Goal: Task Accomplishment & Management: Manage account settings

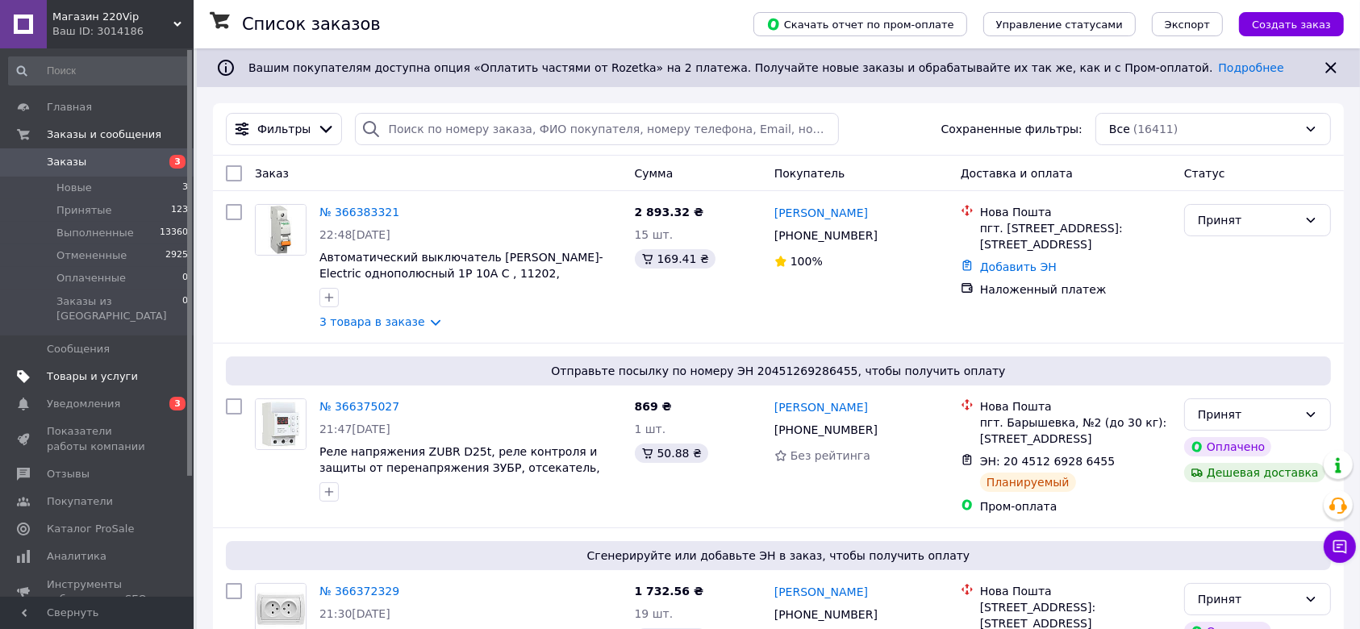
click at [102, 369] on span "Товары и услуги" at bounding box center [92, 376] width 91 height 15
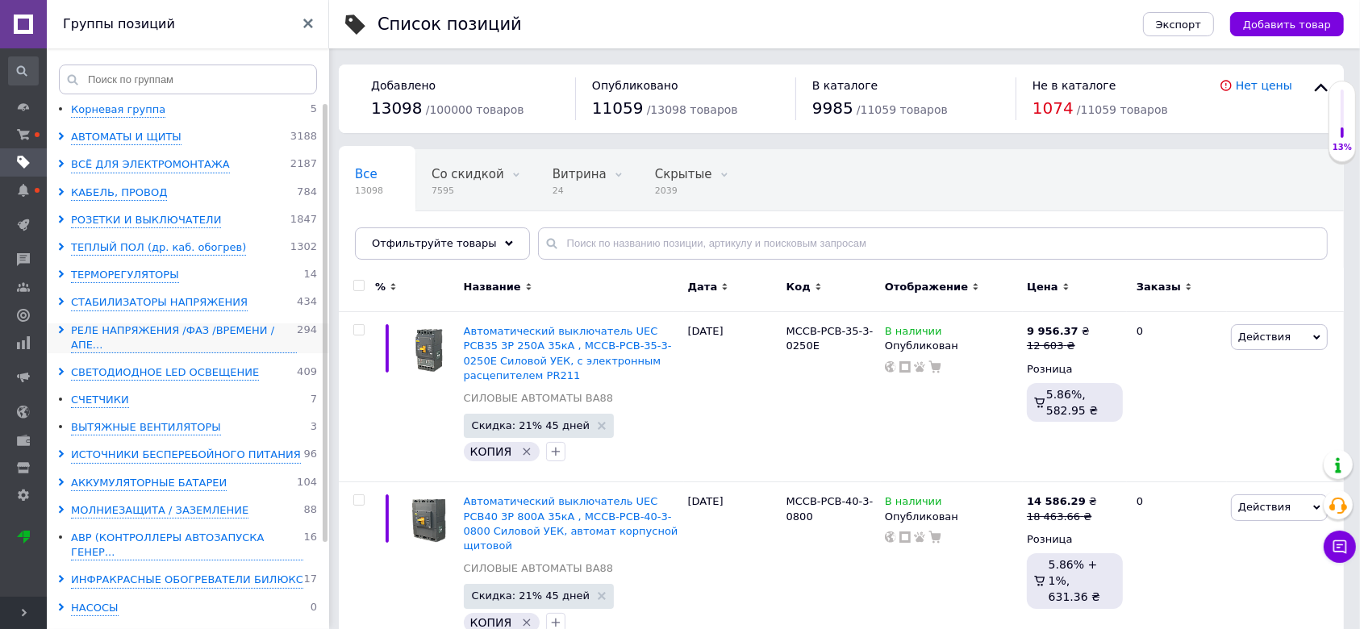
click at [65, 327] on icon at bounding box center [61, 330] width 8 height 8
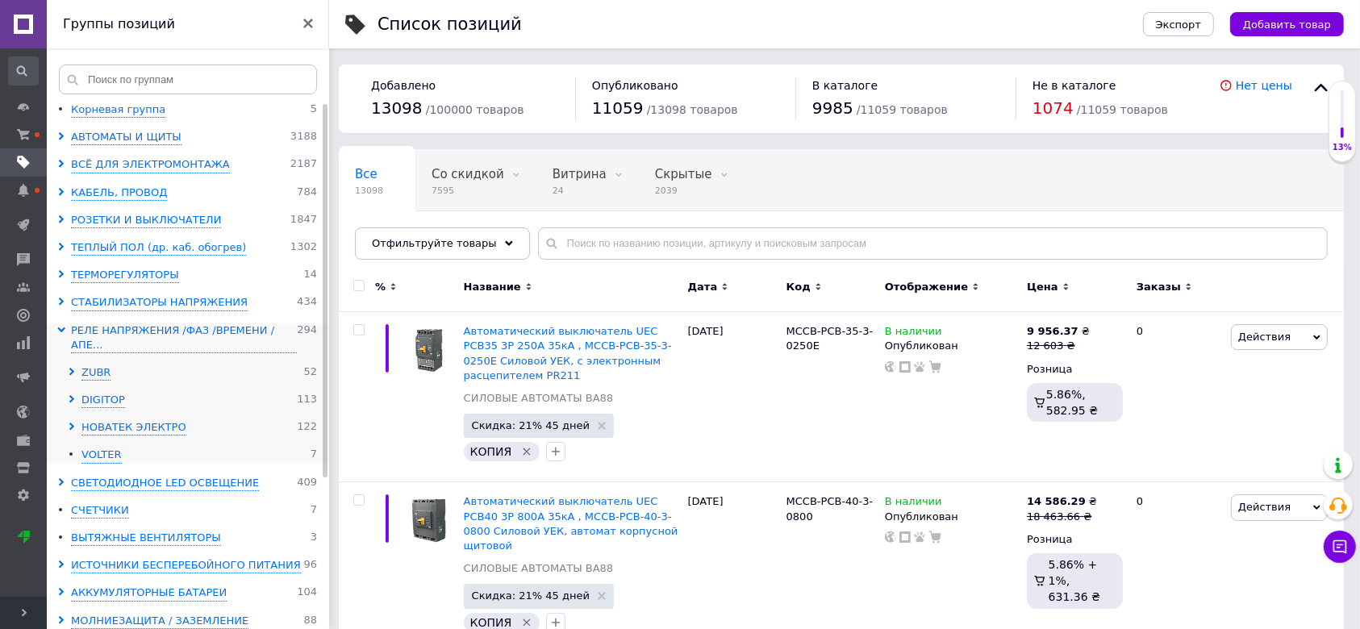
click at [74, 368] on icon at bounding box center [72, 372] width 8 height 8
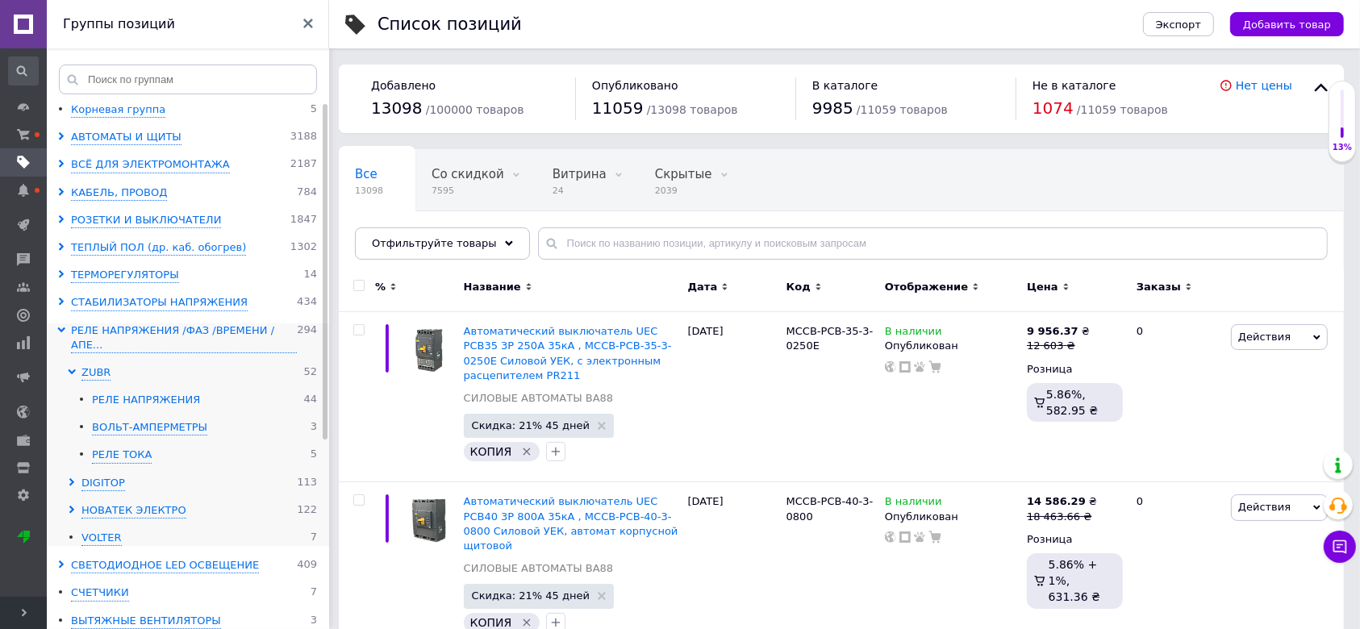
click at [169, 393] on div "РЕЛЕ НАПРЯЖЕНИЯ" at bounding box center [146, 400] width 108 height 15
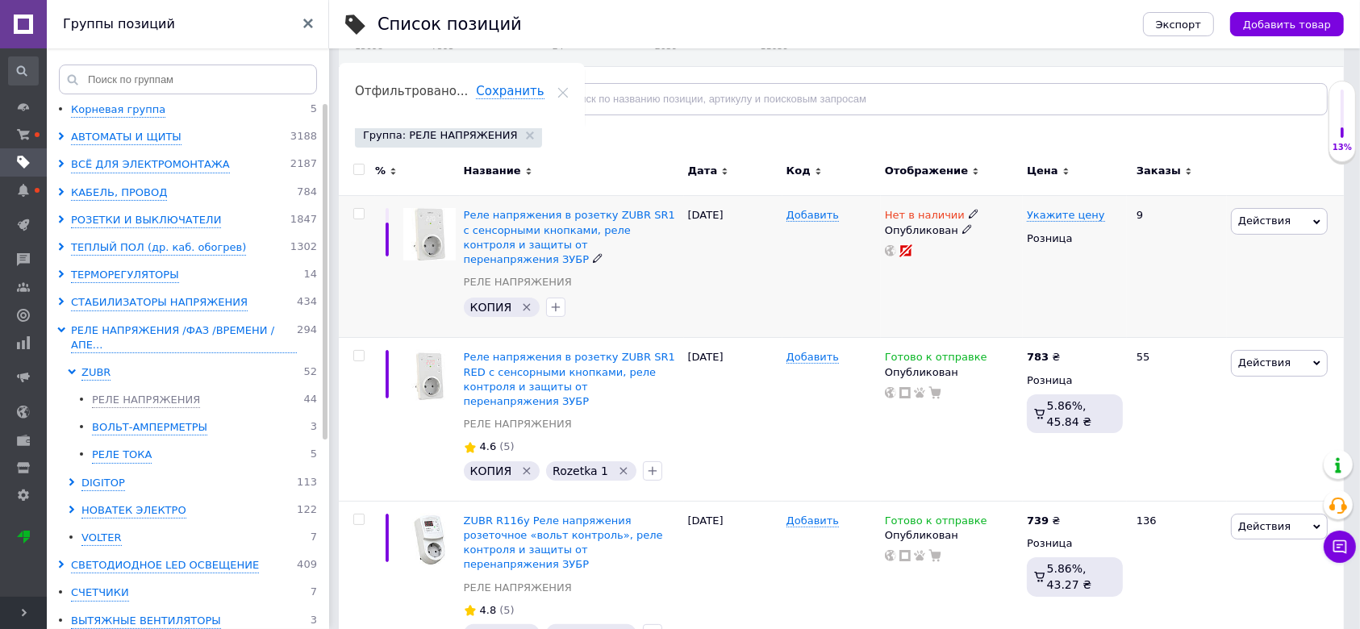
scroll to position [215, 0]
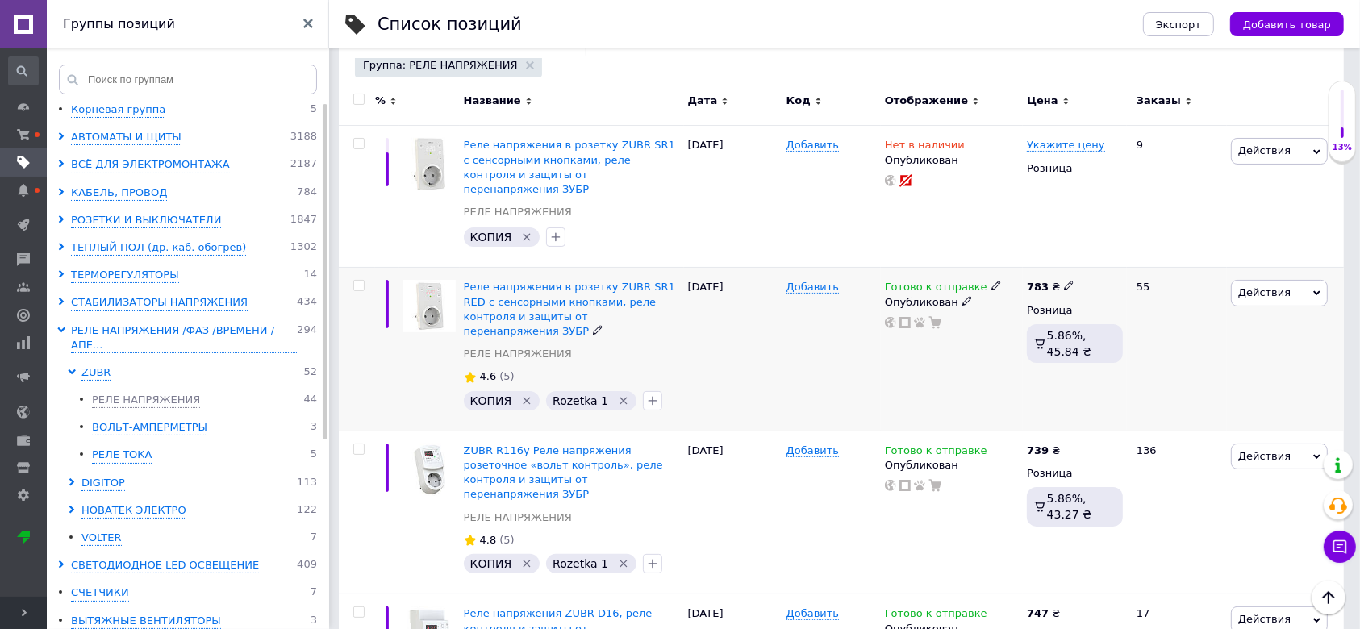
click at [1064, 281] on icon at bounding box center [1069, 286] width 10 height 10
drag, startPoint x: 1090, startPoint y: 260, endPoint x: 1129, endPoint y: 264, distance: 38.9
click at [1129, 264] on input "783" at bounding box center [1143, 269] width 123 height 32
click at [1065, 444] on icon at bounding box center [1069, 449] width 10 height 10
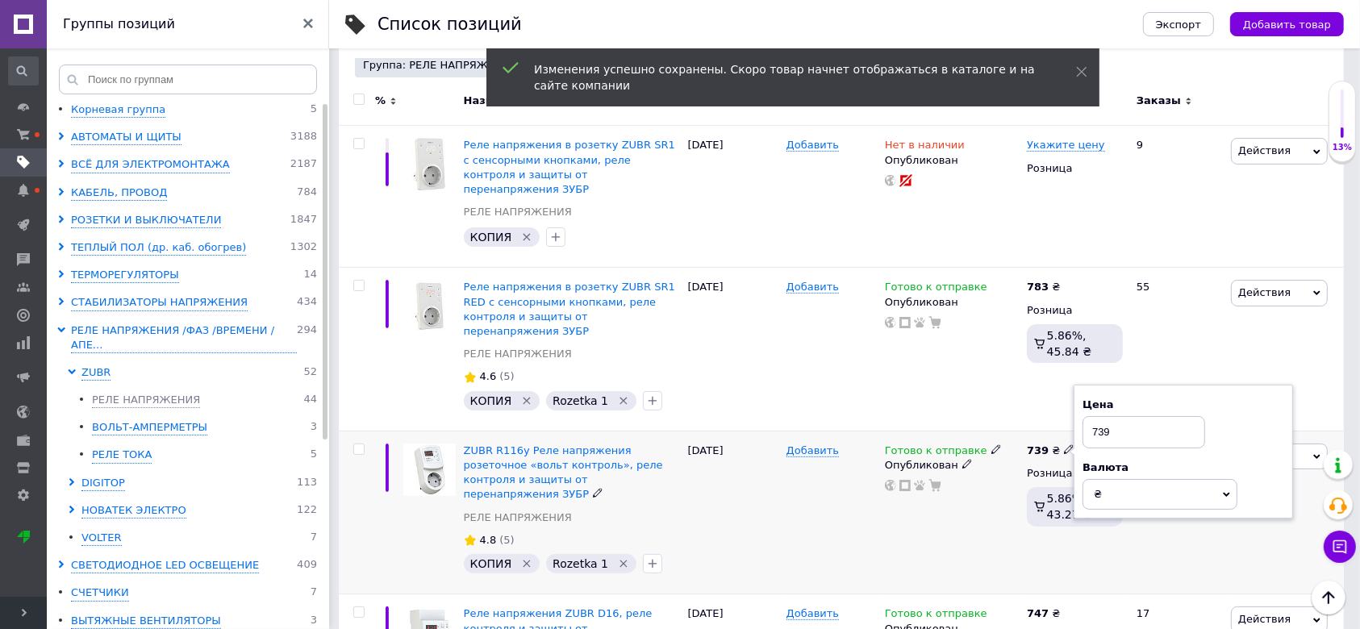
drag, startPoint x: 1086, startPoint y: 403, endPoint x: 1138, endPoint y: 404, distance: 52.4
click at [1138, 416] on input "739" at bounding box center [1143, 432] width 123 height 32
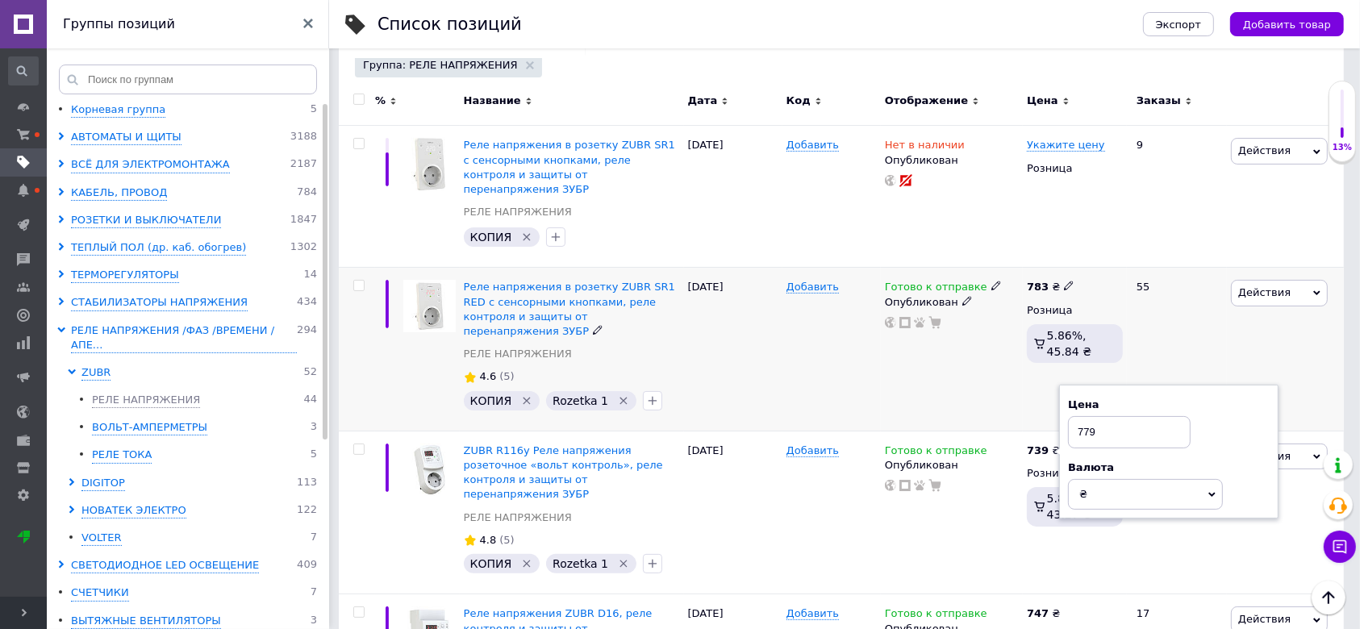
type input "779"
click at [1064, 281] on icon at bounding box center [1069, 286] width 10 height 10
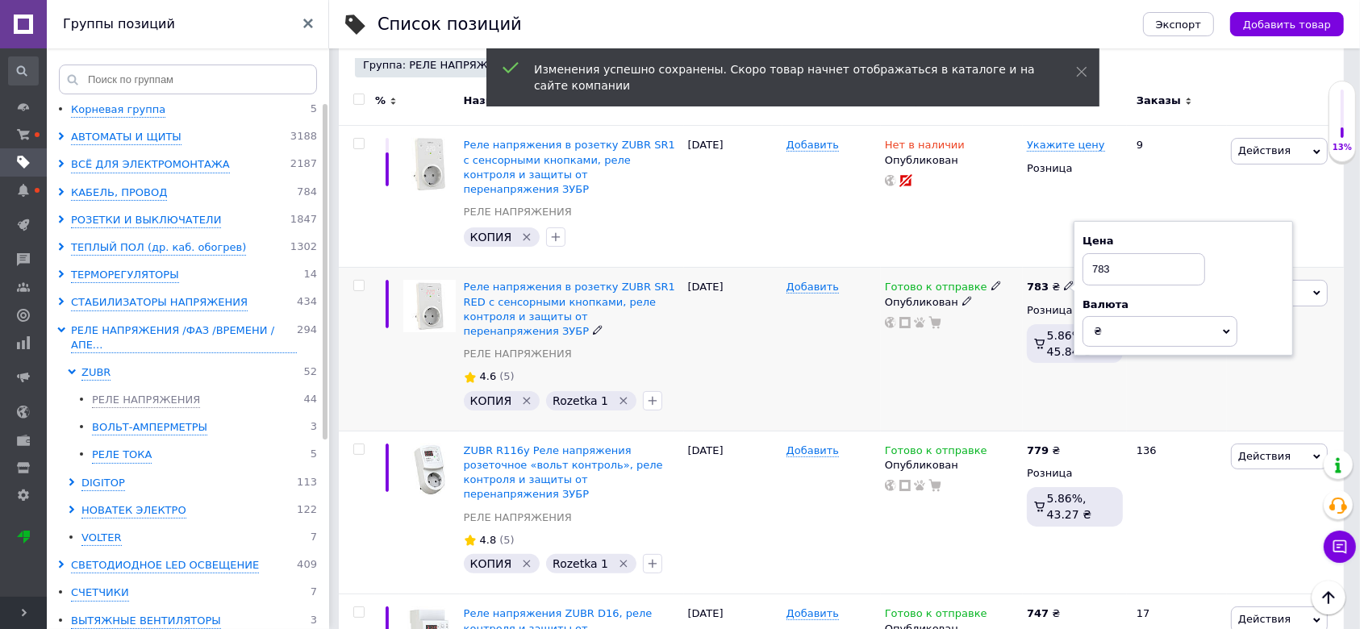
drag, startPoint x: 1083, startPoint y: 255, endPoint x: 1131, endPoint y: 253, distance: 47.6
click at [1131, 253] on input "783" at bounding box center [1143, 269] width 123 height 32
type input "739"
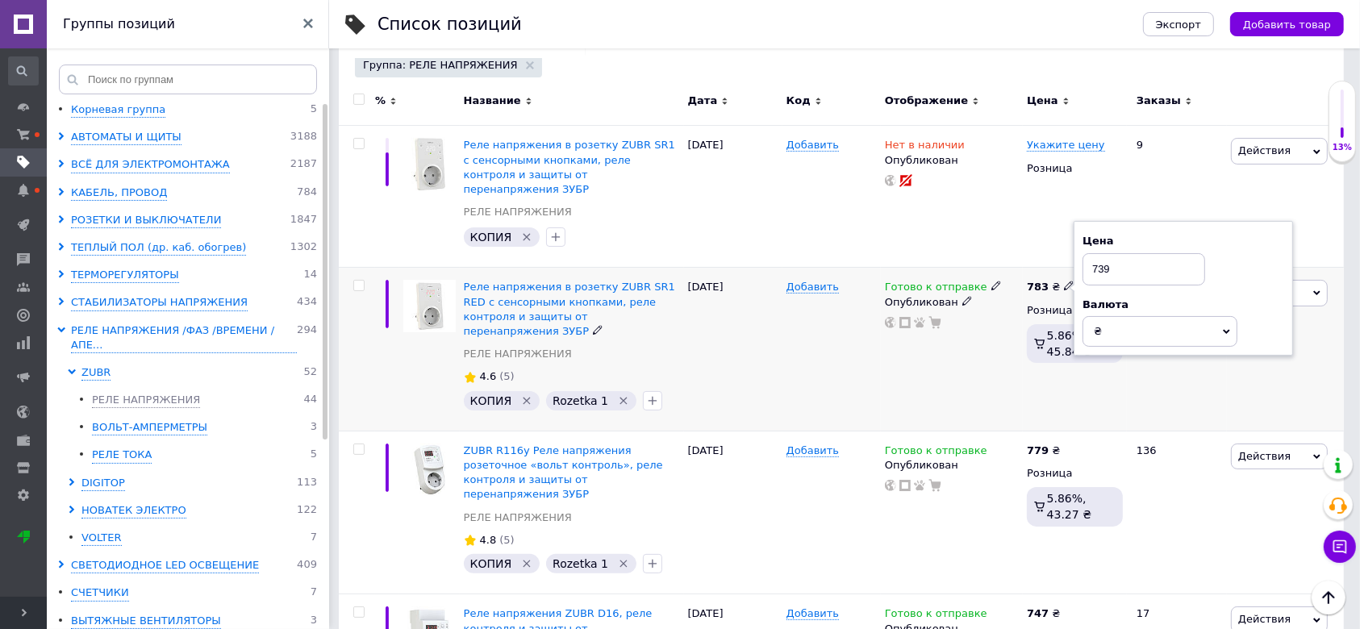
click at [817, 369] on div "Добавить" at bounding box center [831, 350] width 98 height 164
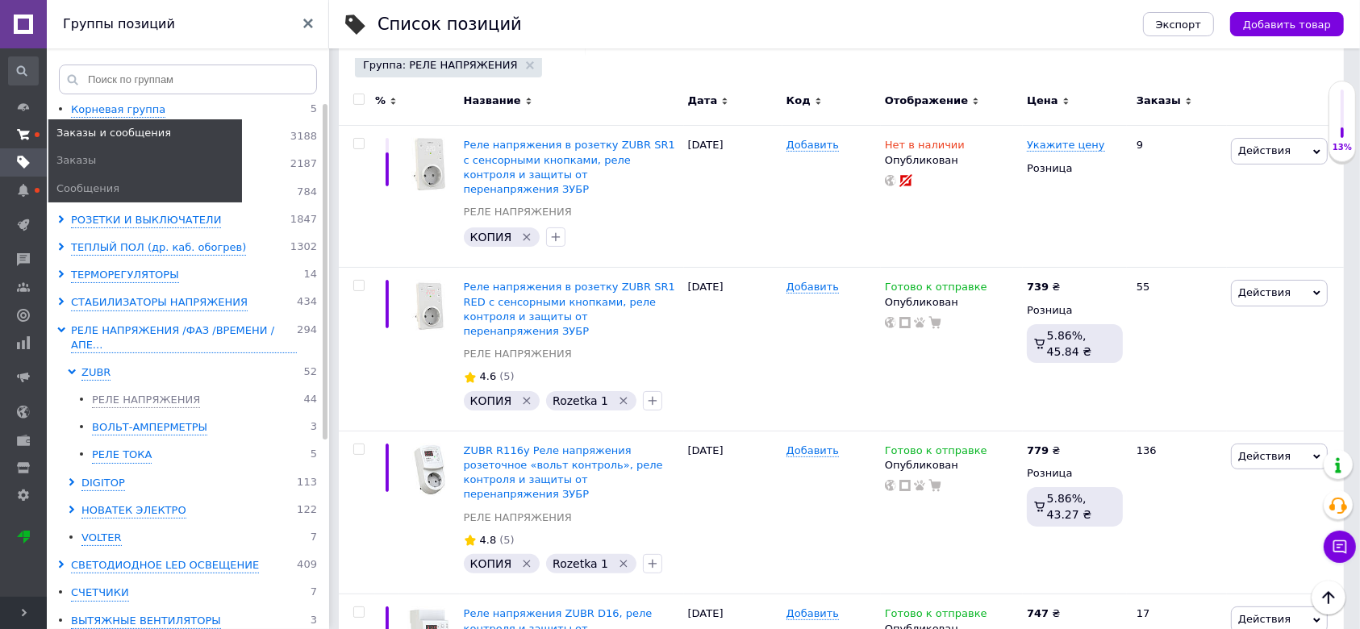
click at [30, 127] on span at bounding box center [23, 134] width 47 height 15
